Goal: Navigation & Orientation: Find specific page/section

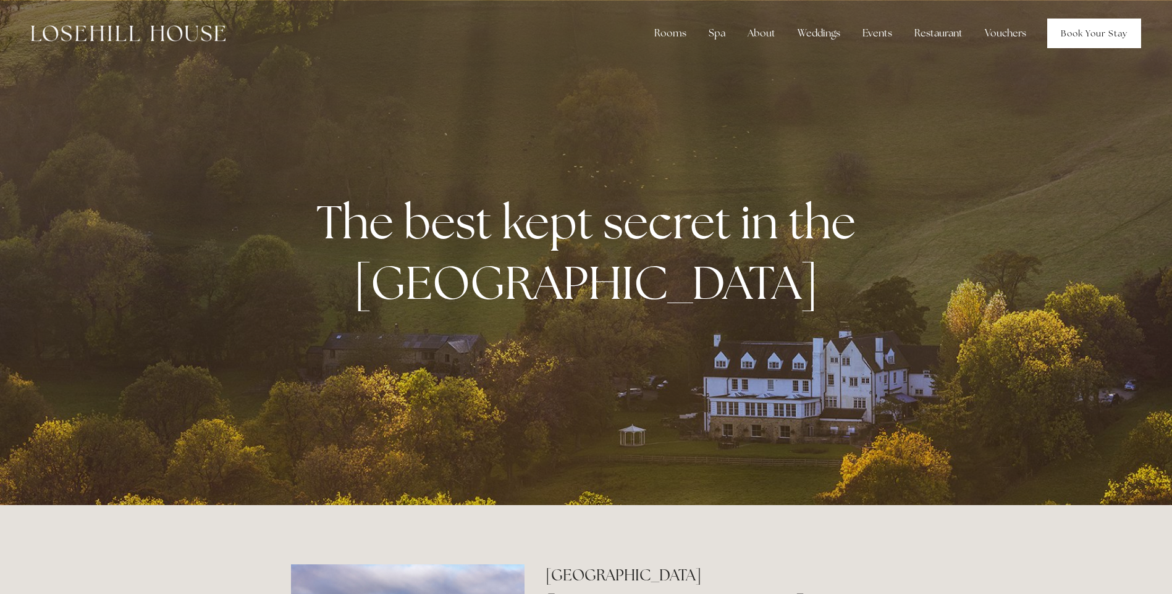
click at [1069, 38] on link "Book Your Stay" at bounding box center [1094, 34] width 94 height 30
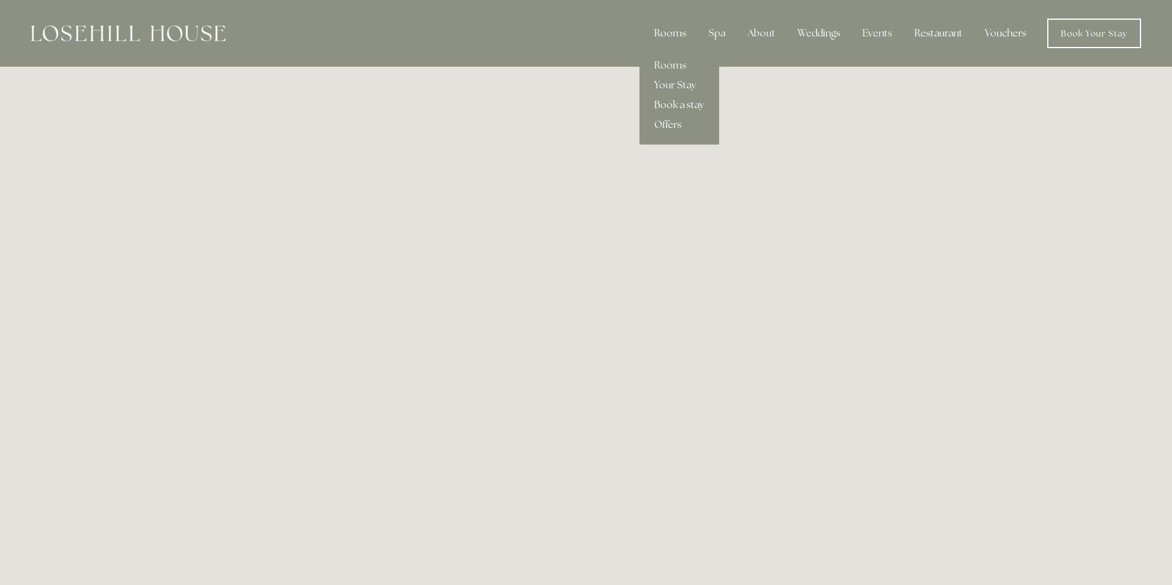
click at [682, 33] on div "Rooms" at bounding box center [671, 33] width 52 height 25
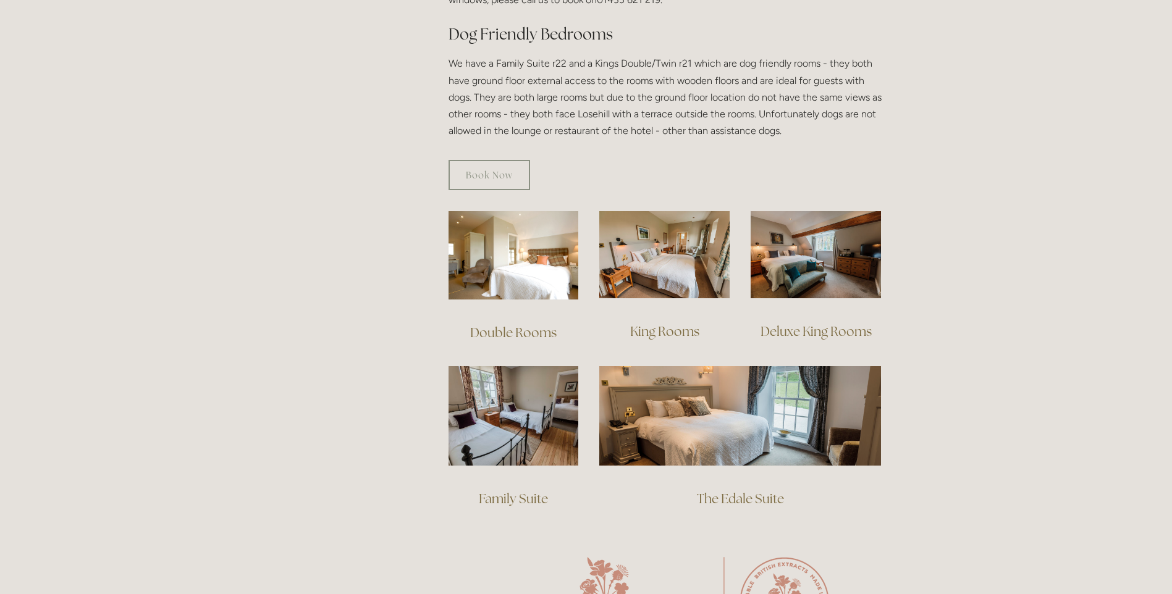
scroll to position [750, 0]
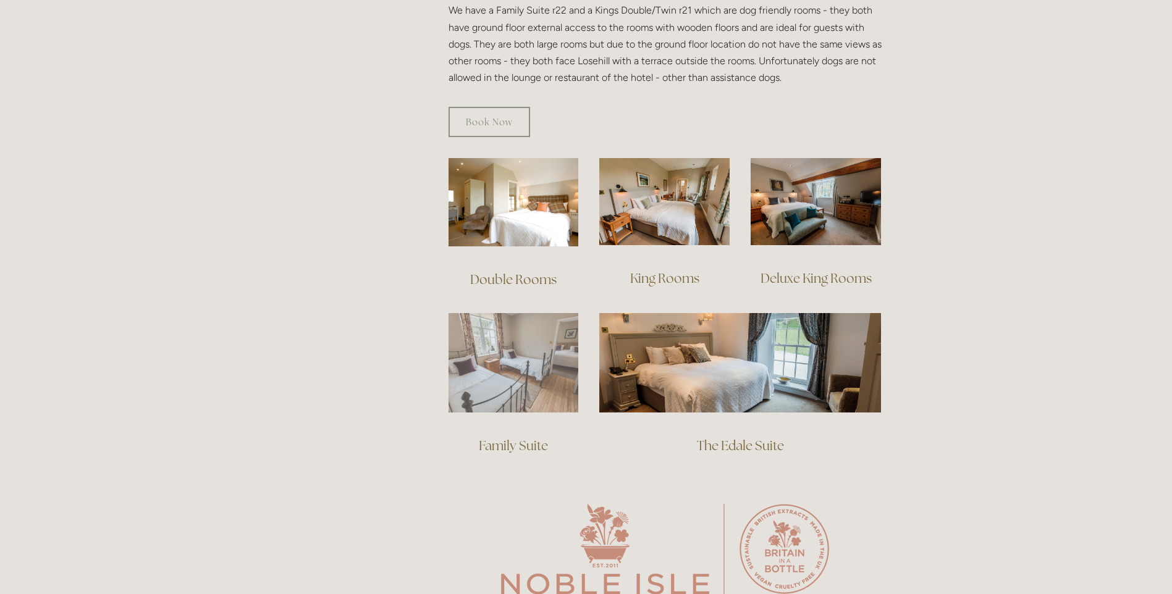
click at [496, 381] on img at bounding box center [514, 362] width 130 height 99
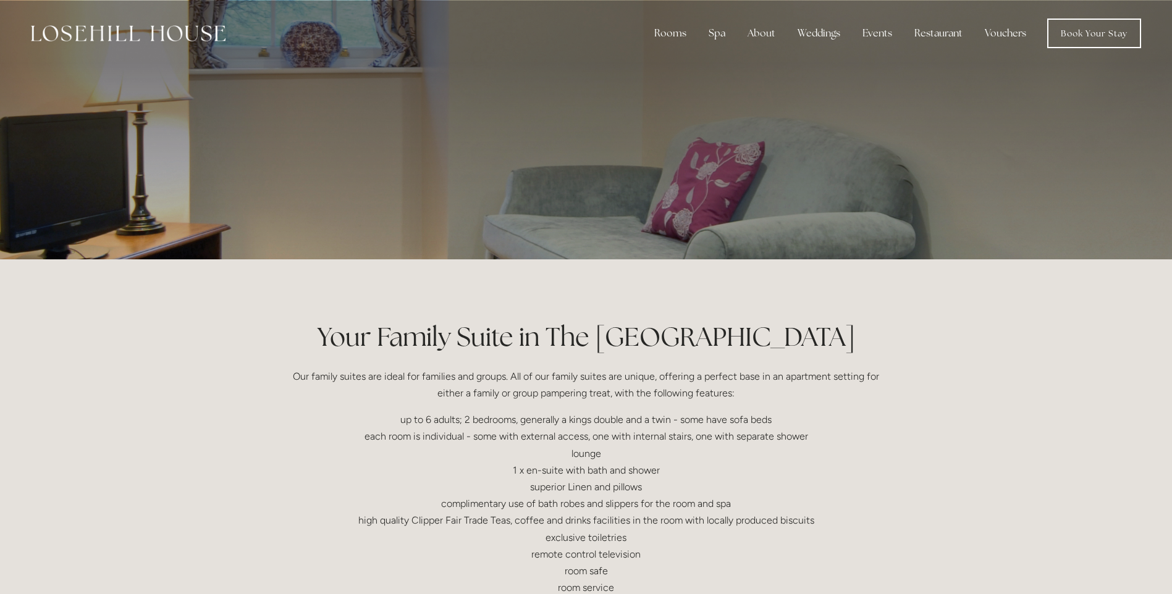
click at [864, 159] on div at bounding box center [586, 130] width 591 height 260
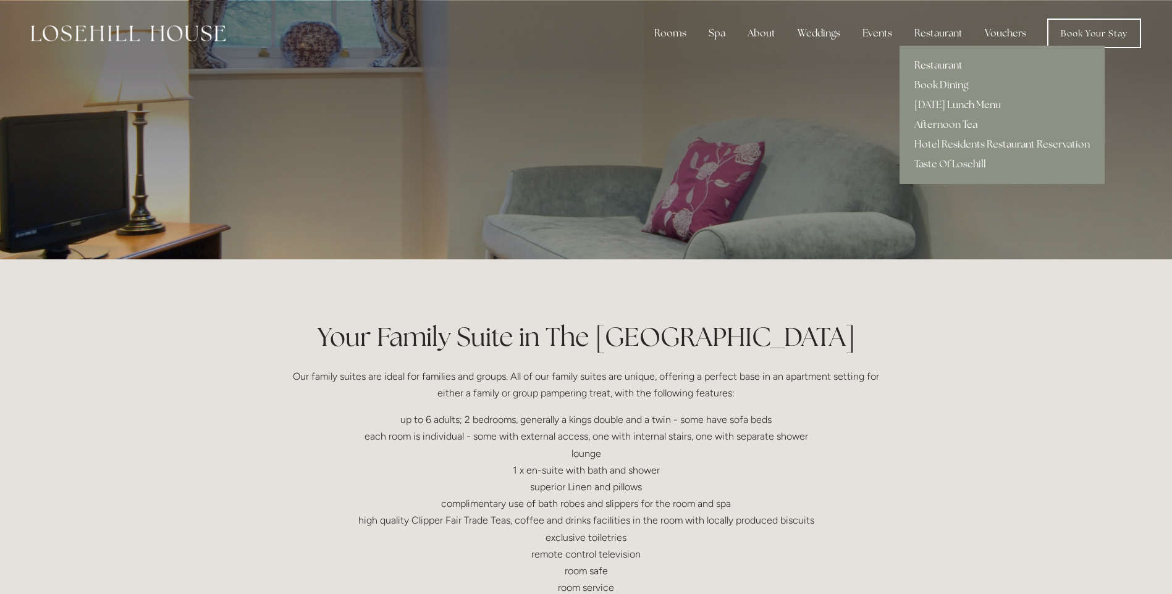
click at [952, 60] on link "Restaurant" at bounding box center [1002, 66] width 205 height 20
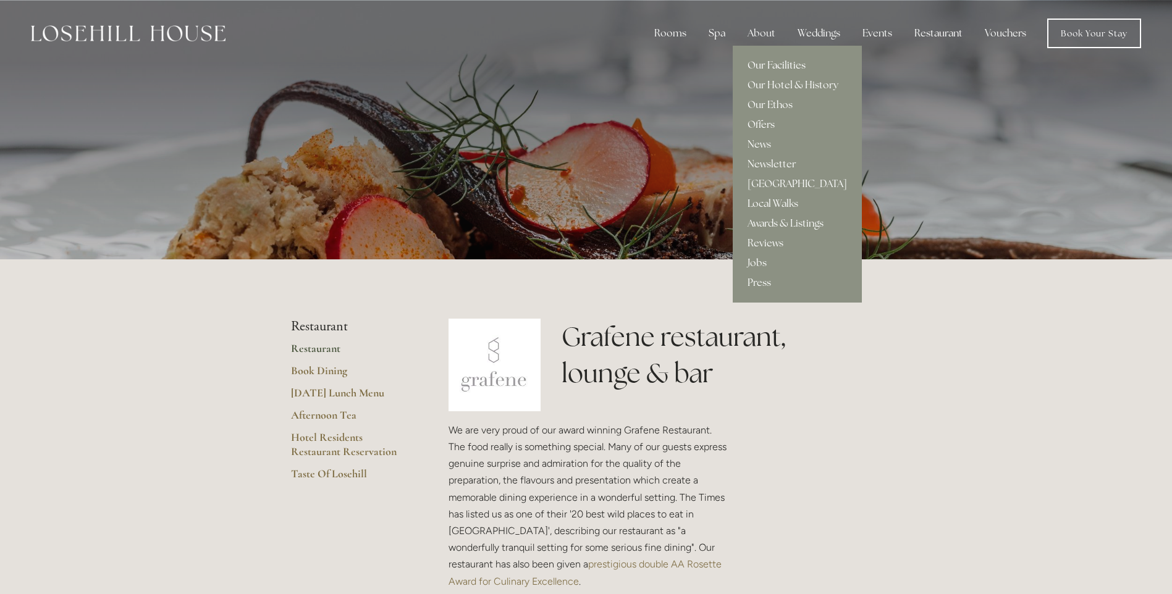
click at [775, 63] on link "Our Facilities" at bounding box center [797, 66] width 129 height 20
